Goal: Entertainment & Leisure: Consume media (video, audio)

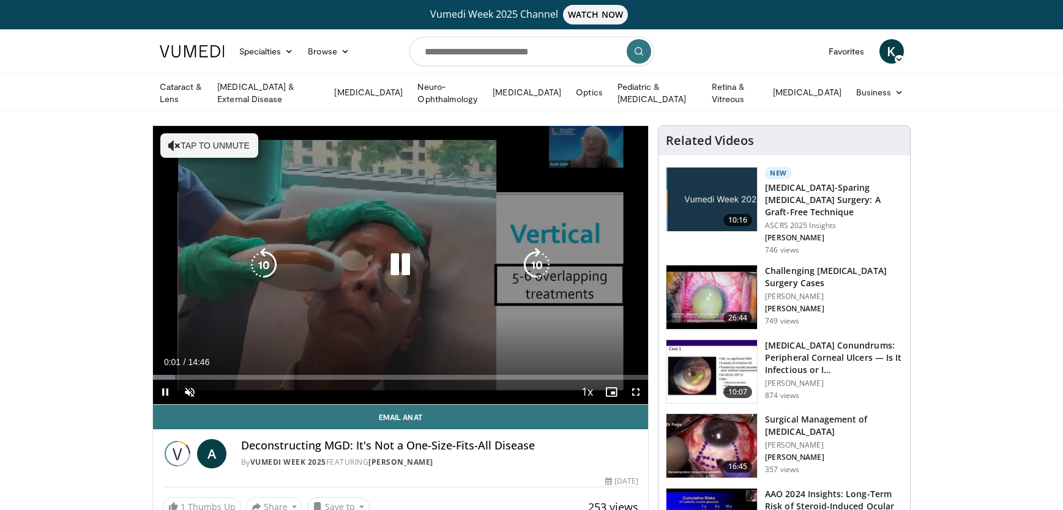
click at [232, 145] on button "Tap to unmute" at bounding box center [209, 145] width 98 height 24
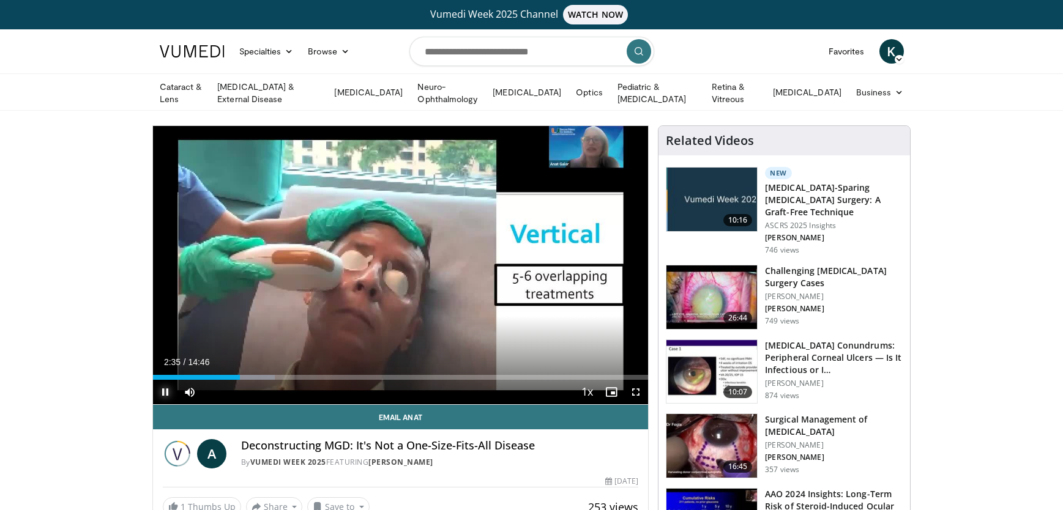
click at [165, 389] on span "Video Player" at bounding box center [165, 392] width 24 height 24
click at [221, 376] on div "Loaded : 24.63% 02:02 02:02" at bounding box center [401, 377] width 496 height 5
click at [612, 391] on span "Video Player" at bounding box center [611, 392] width 24 height 24
click at [228, 375] on div "Progress Bar" at bounding box center [228, 377] width 1 height 5
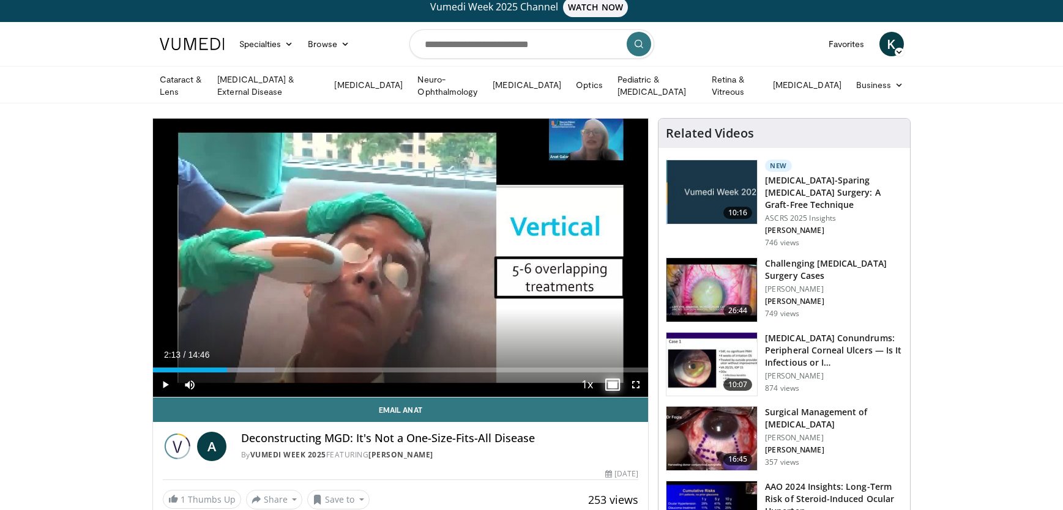
scroll to position [5, 0]
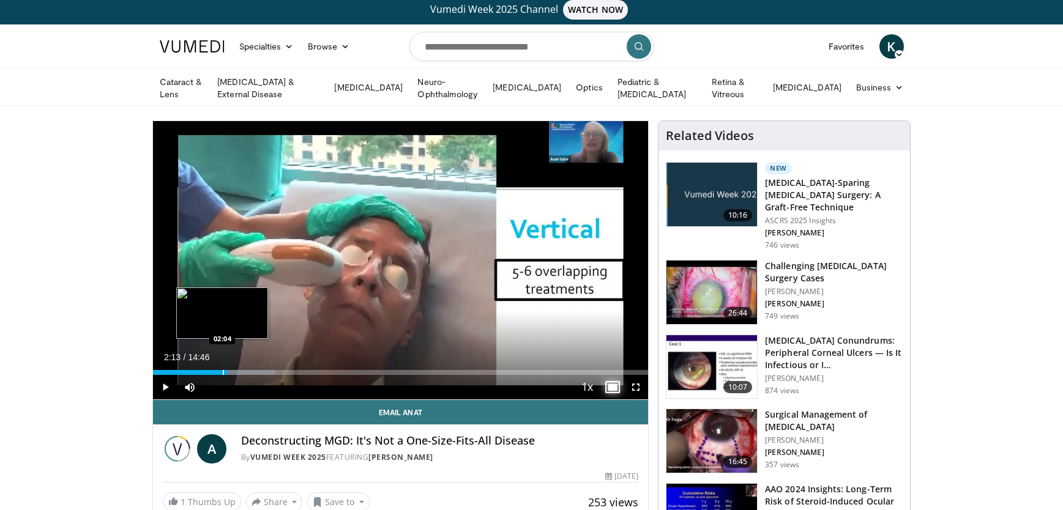
click at [223, 370] on div "Progress Bar" at bounding box center [223, 372] width 1 height 5
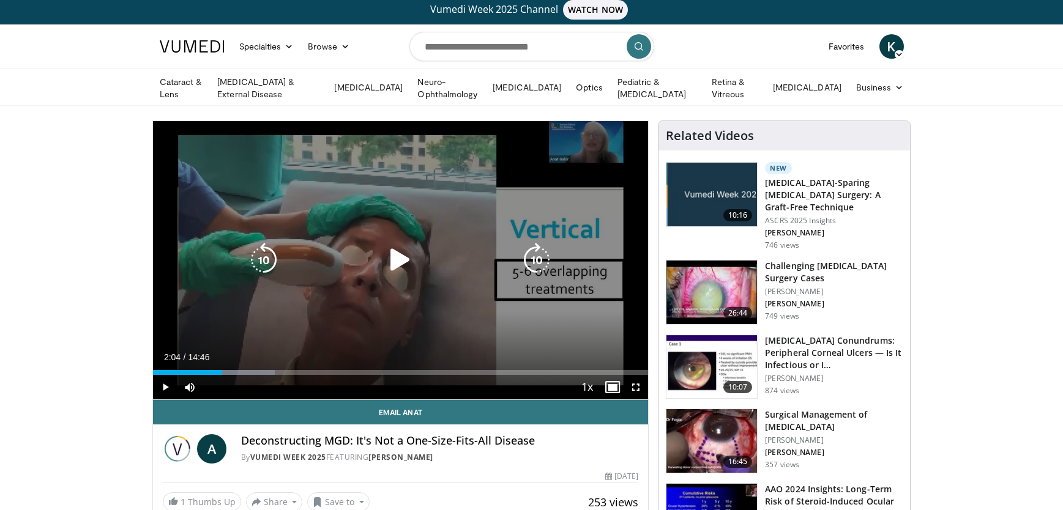
click at [400, 258] on icon "Video Player" at bounding box center [400, 260] width 34 height 34
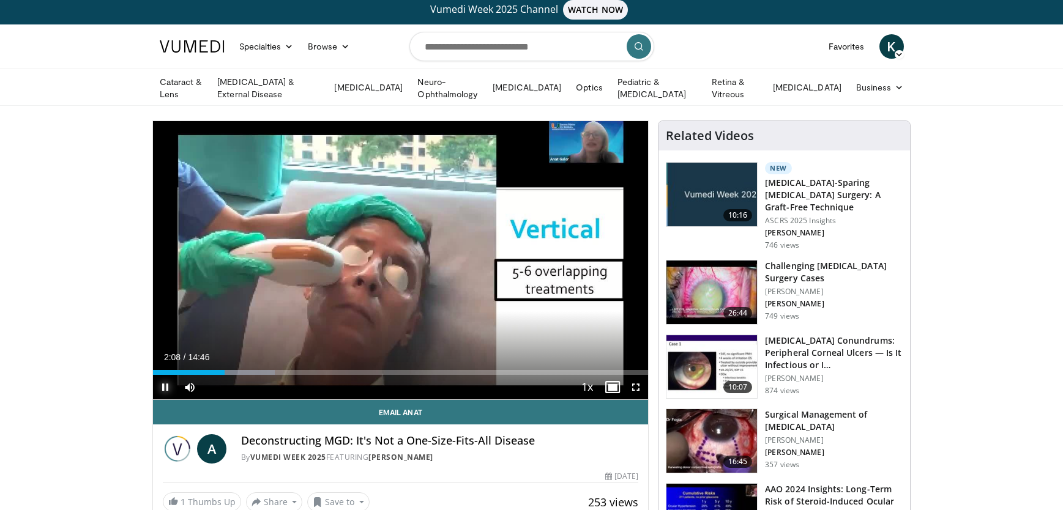
click at [168, 385] on span "Video Player" at bounding box center [165, 387] width 24 height 24
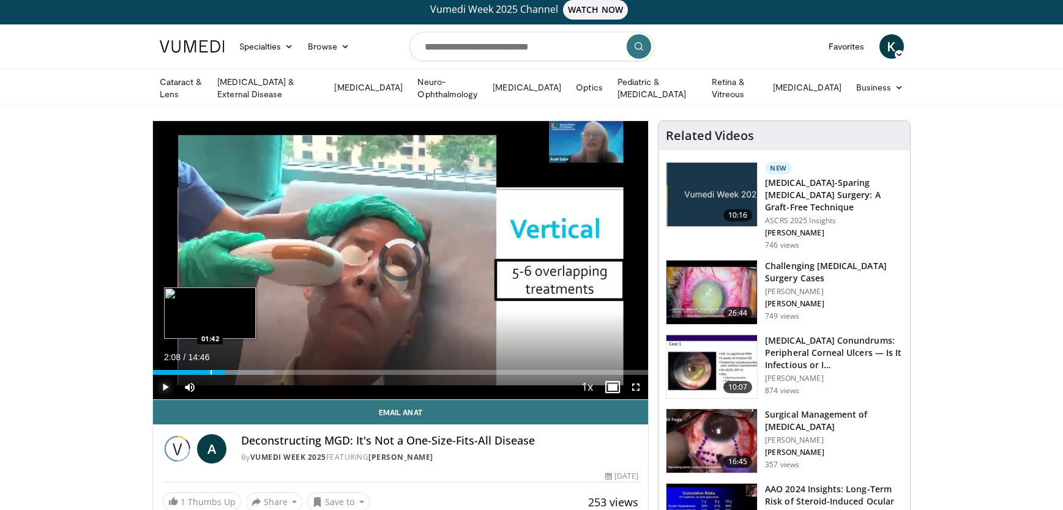
click at [210, 370] on div "Progress Bar" at bounding box center [210, 372] width 1 height 5
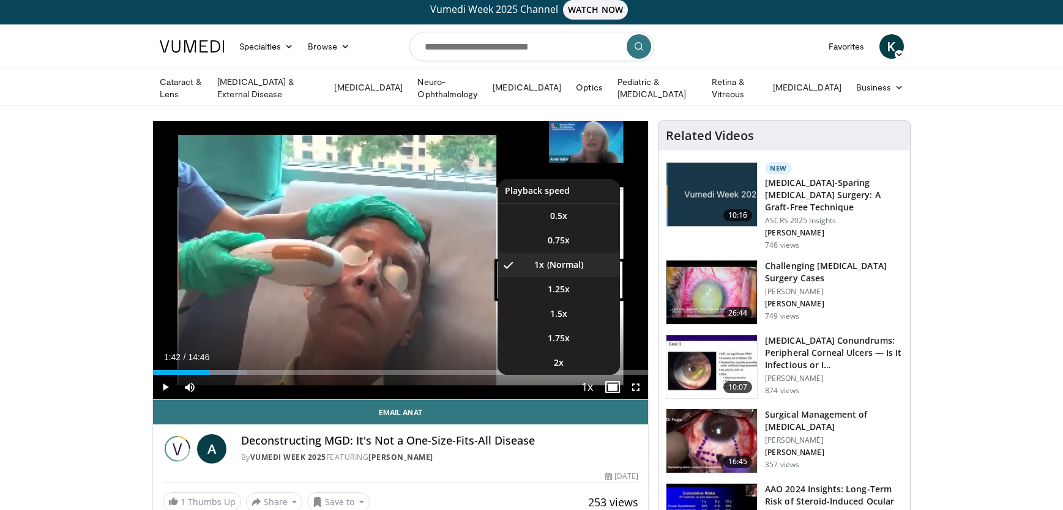
click at [589, 388] on span "Video Player" at bounding box center [586, 388] width 17 height 24
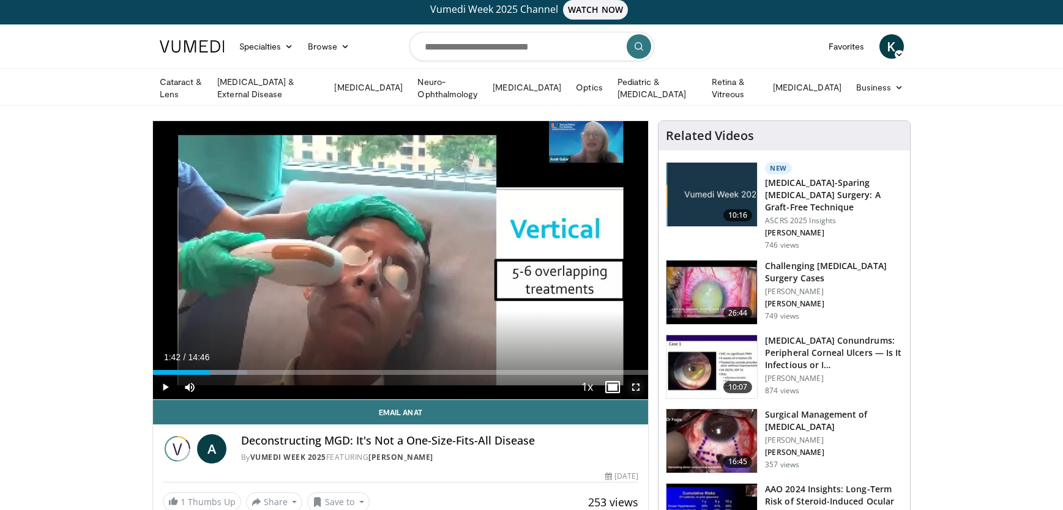
click at [638, 387] on span "Video Player" at bounding box center [635, 387] width 24 height 24
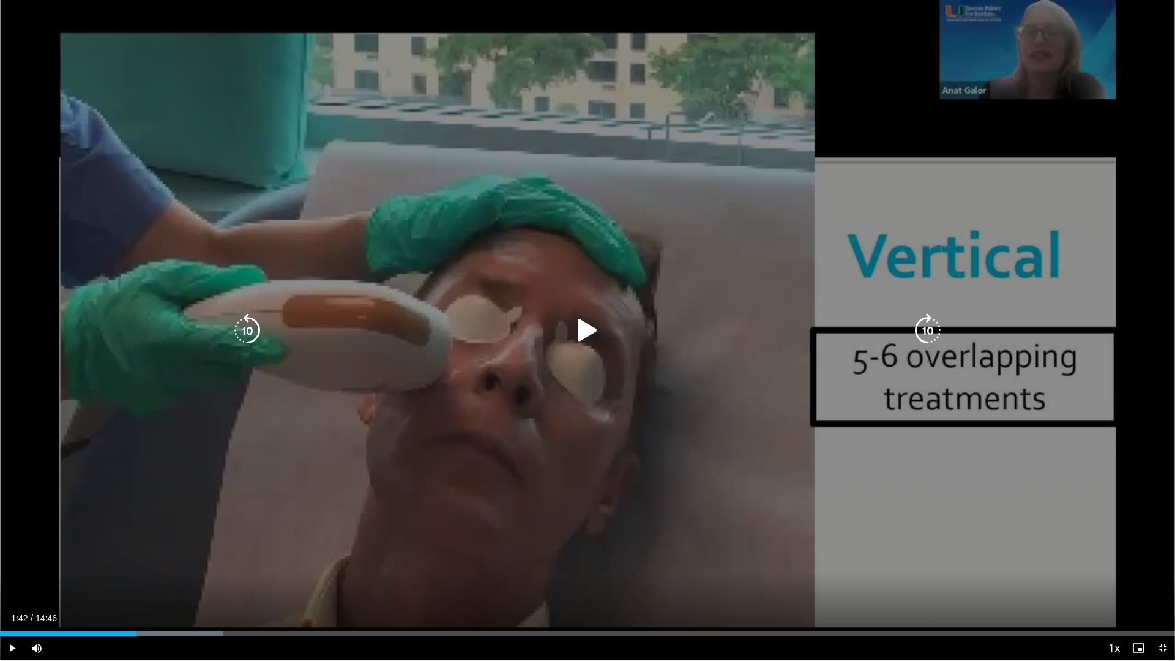
click at [584, 333] on icon "Video Player" at bounding box center [587, 330] width 34 height 34
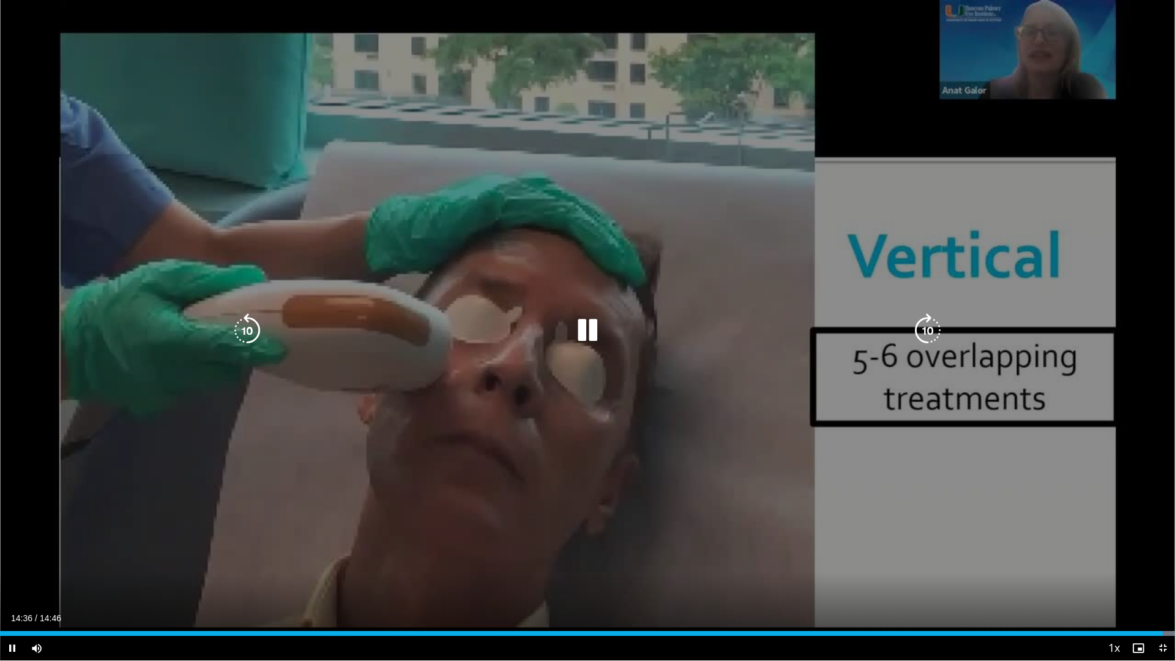
click at [45, 21] on div "10 seconds Tap to unmute" at bounding box center [587, 330] width 1175 height 660
click at [989, 71] on div "10 seconds Tap to unmute" at bounding box center [587, 330] width 1175 height 660
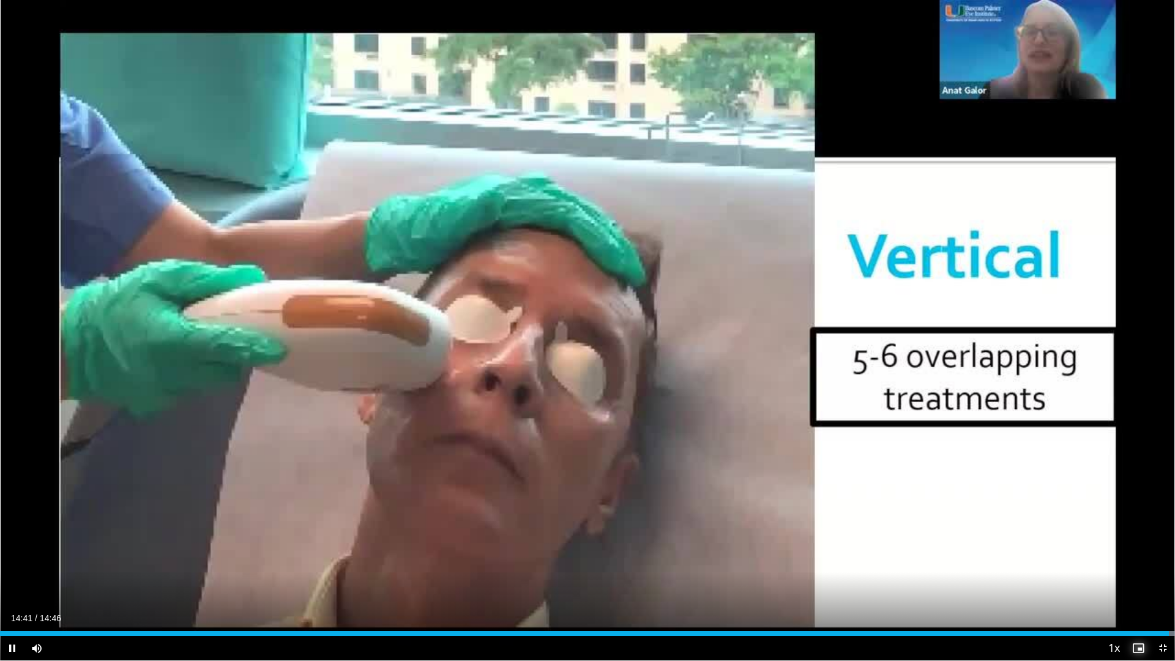
click at [1062, 510] on span "Video Player" at bounding box center [1138, 648] width 24 height 24
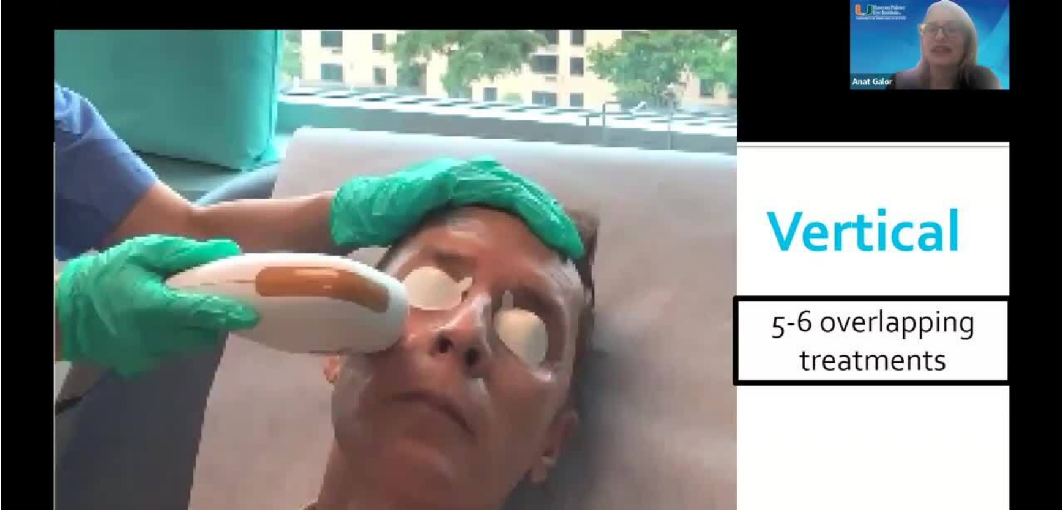
scroll to position [4, 0]
